Goal: Task Accomplishment & Management: Manage account settings

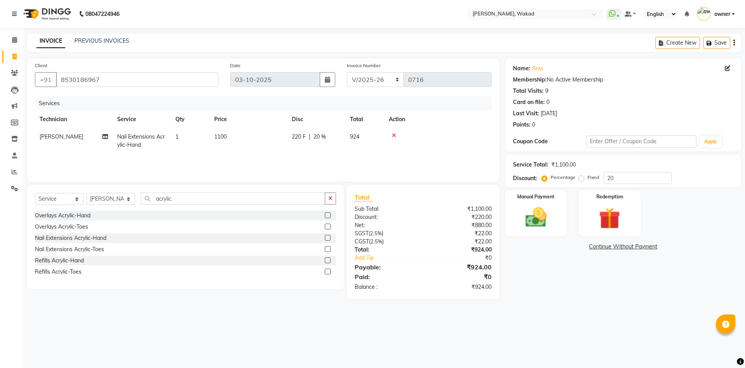
select select "7711"
select select "service"
select select "91973"
click at [546, 211] on img at bounding box center [536, 218] width 36 height 26
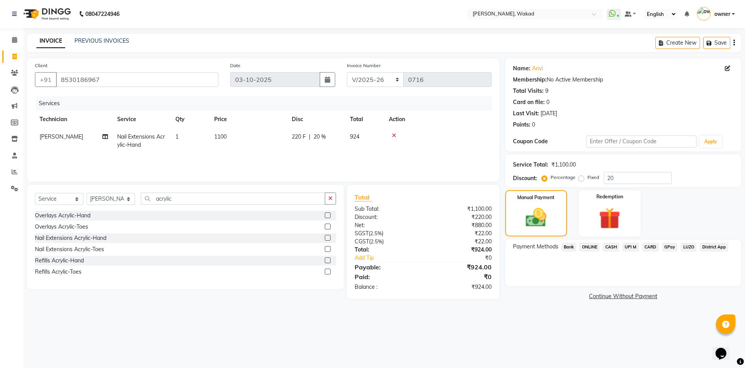
click at [592, 247] on span "ONLINE" at bounding box center [589, 247] width 20 height 9
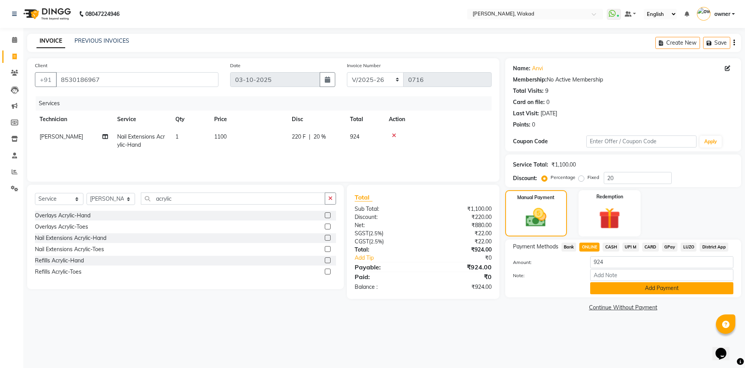
click at [617, 288] on button "Add Payment" at bounding box center [661, 288] width 143 height 12
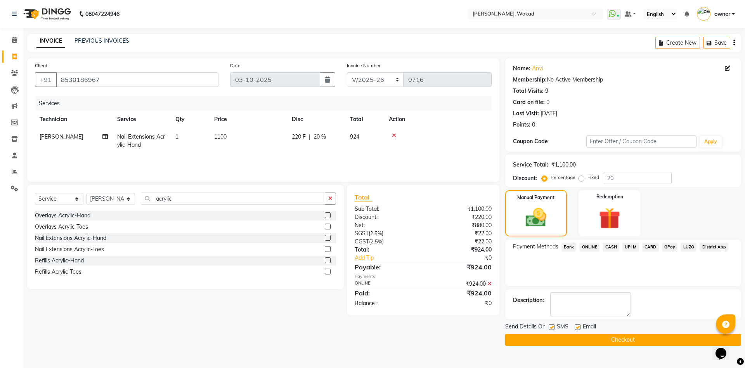
click at [626, 338] on button "Checkout" at bounding box center [623, 340] width 236 height 12
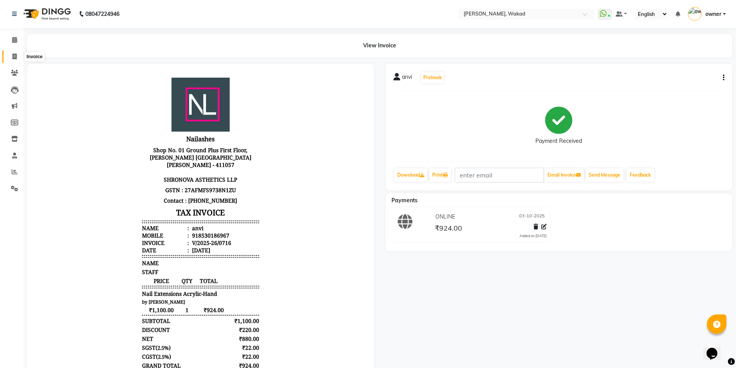
click at [11, 54] on span at bounding box center [15, 56] width 14 height 9
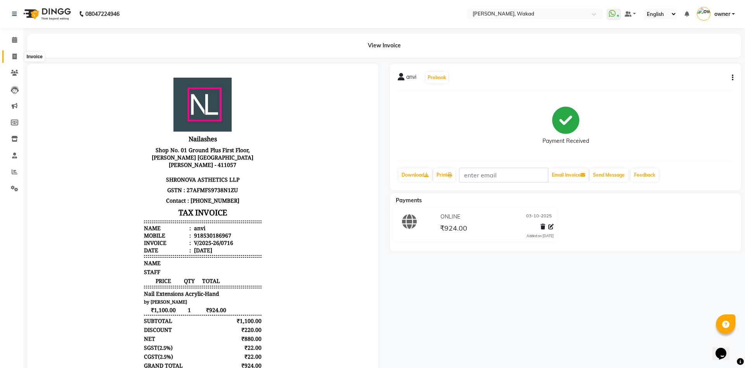
select select "service"
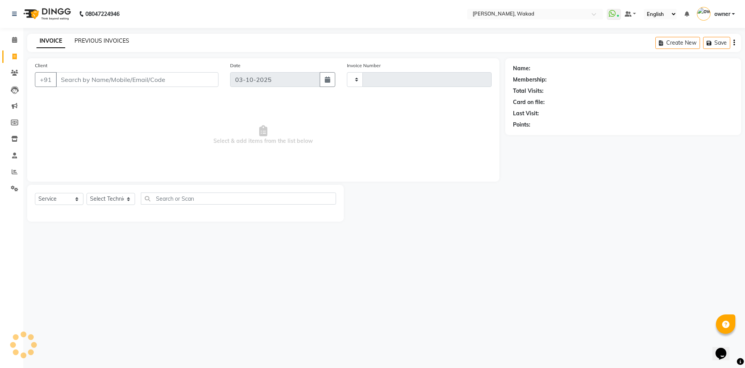
type input "0718"
select select "7711"
click at [116, 39] on link "PREVIOUS INVOICES" at bounding box center [102, 40] width 55 height 7
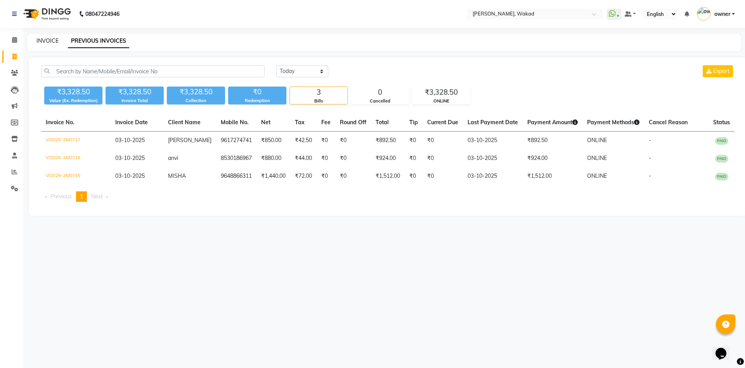
click at [48, 39] on link "INVOICE" at bounding box center [47, 40] width 22 height 7
select select "7711"
select select "service"
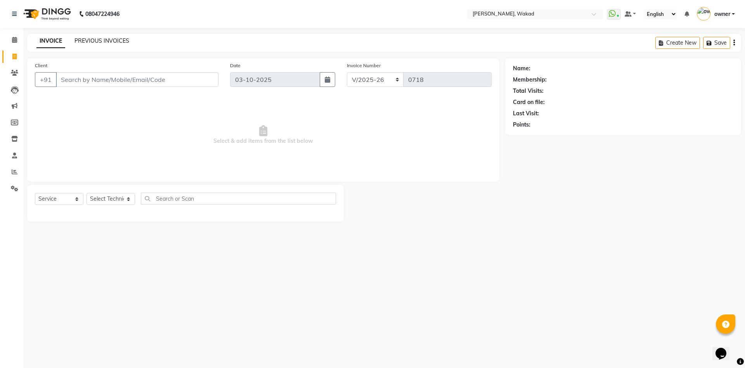
click at [90, 40] on link "PREVIOUS INVOICES" at bounding box center [102, 40] width 55 height 7
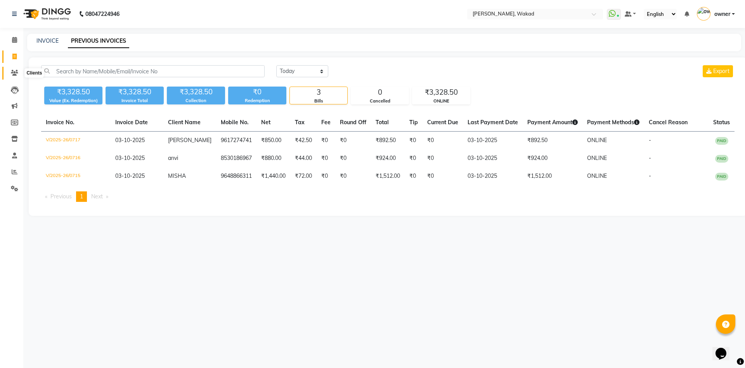
click at [16, 71] on icon at bounding box center [14, 73] width 7 height 6
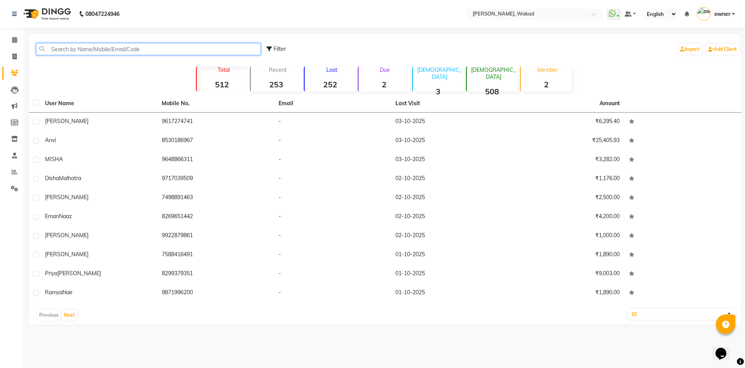
click at [130, 47] on input "text" at bounding box center [148, 49] width 225 height 12
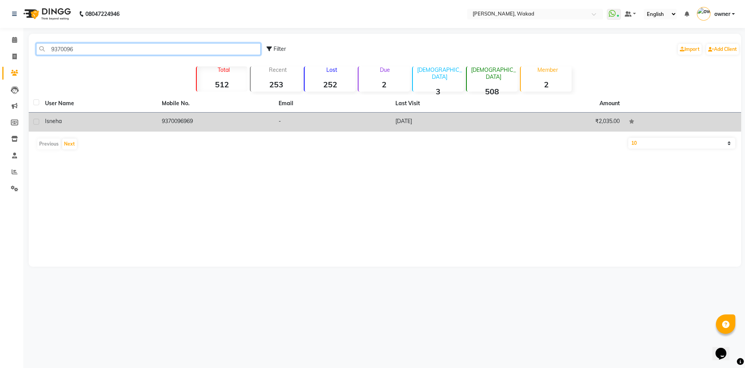
type input "9370096"
click at [116, 122] on div "isneha" at bounding box center [98, 121] width 107 height 8
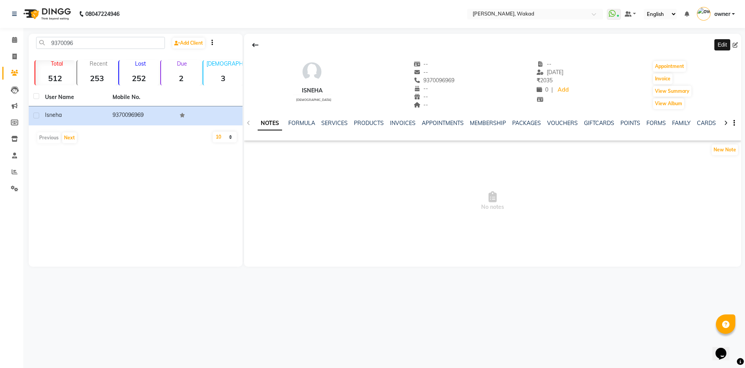
drag, startPoint x: 732, startPoint y: 40, endPoint x: 736, endPoint y: 42, distance: 4.2
click at [736, 42] on div "Edit" at bounding box center [492, 45] width 497 height 15
click at [736, 42] on icon at bounding box center [735, 44] width 5 height 5
select select "21"
select select "[DEMOGRAPHIC_DATA]"
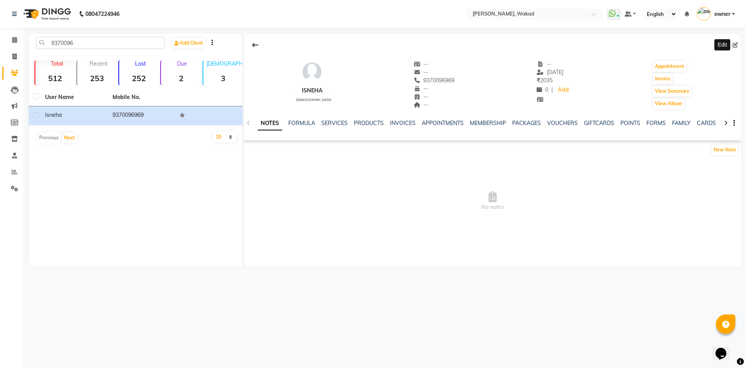
select select "51999"
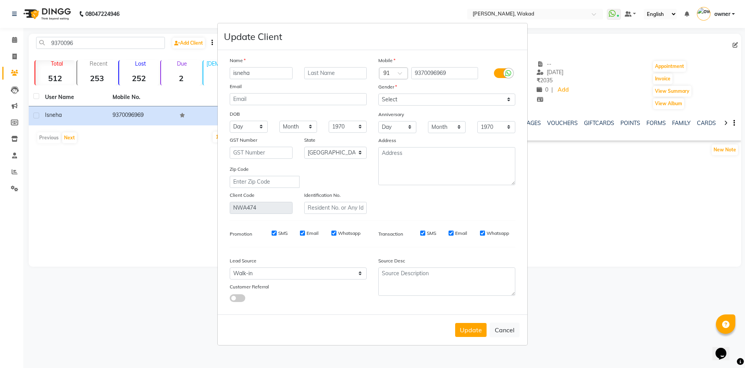
drag, startPoint x: 239, startPoint y: 71, endPoint x: 397, endPoint y: 125, distance: 167.5
click at [397, 125] on div "Name isneha Email DOB Day 01 02 03 04 05 06 07 08 09 10 11 12 13 14 15 16 17 18…" at bounding box center [372, 135] width 297 height 158
type input "Sneha"
click at [485, 326] on button "Update" at bounding box center [470, 330] width 31 height 14
select select
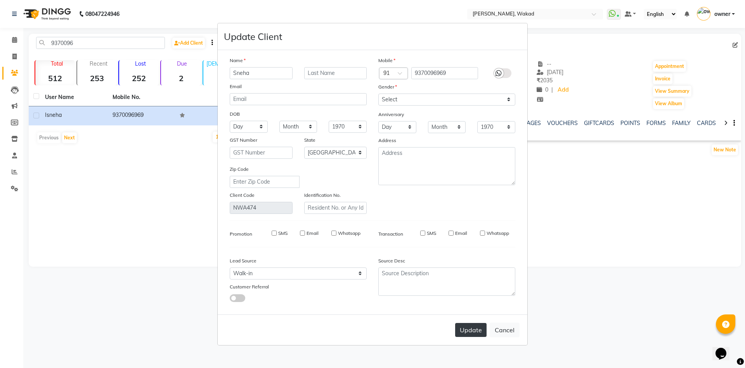
select select
select select "null"
select select
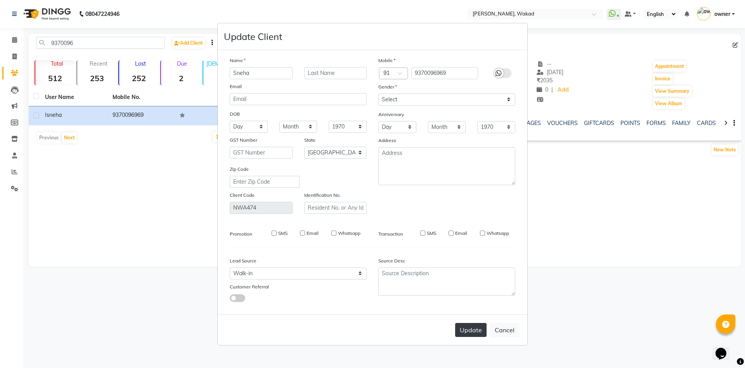
select select
checkbox input "false"
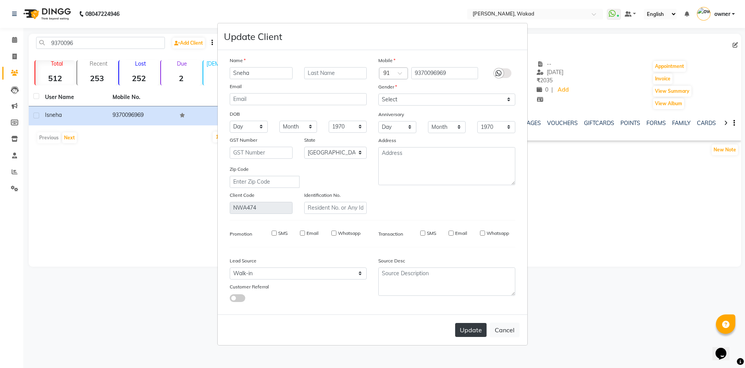
checkbox input "false"
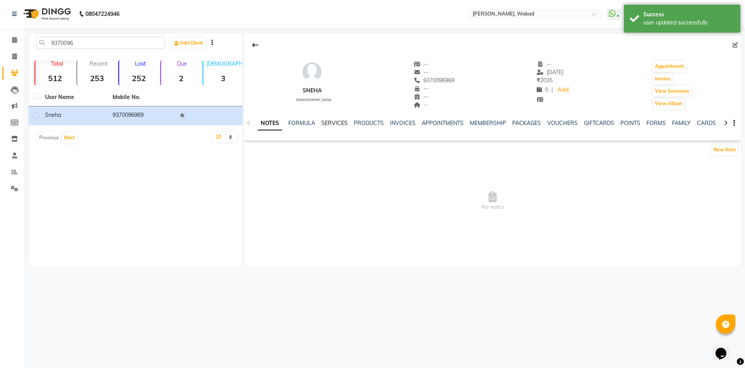
click at [341, 120] on link "SERVICES" at bounding box center [334, 123] width 26 height 7
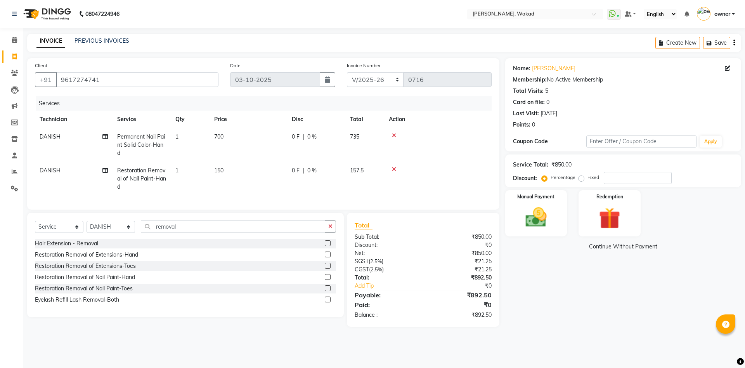
select select "7711"
select select "service"
select select "88369"
click at [546, 216] on img at bounding box center [536, 218] width 36 height 26
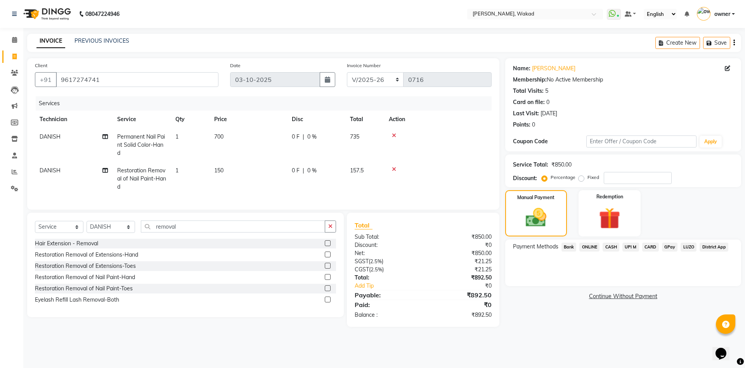
click at [588, 247] on span "ONLINE" at bounding box center [589, 247] width 20 height 9
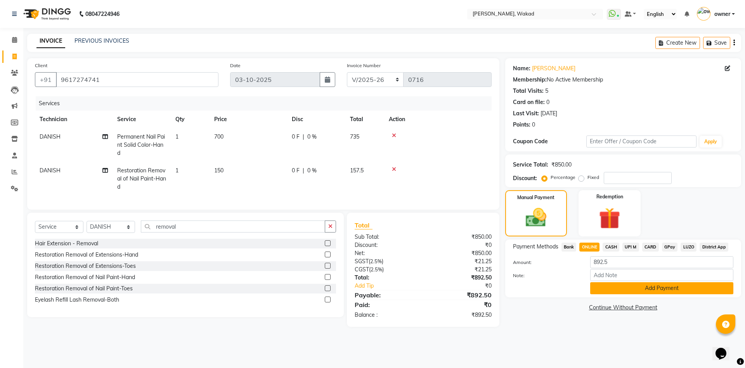
click at [630, 292] on button "Add Payment" at bounding box center [661, 288] width 143 height 12
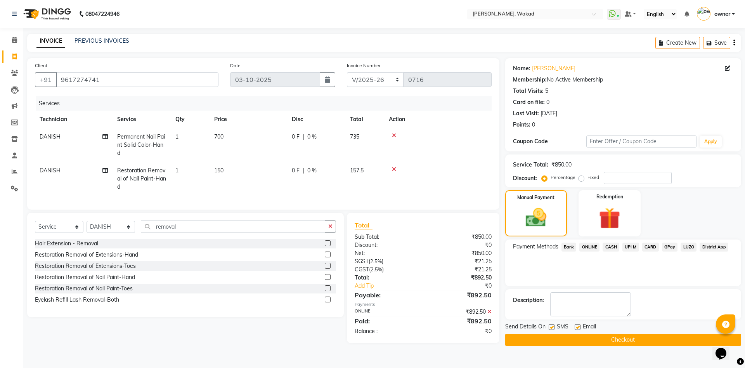
click at [644, 339] on button "Checkout" at bounding box center [623, 340] width 236 height 12
